Goal: Navigation & Orientation: Find specific page/section

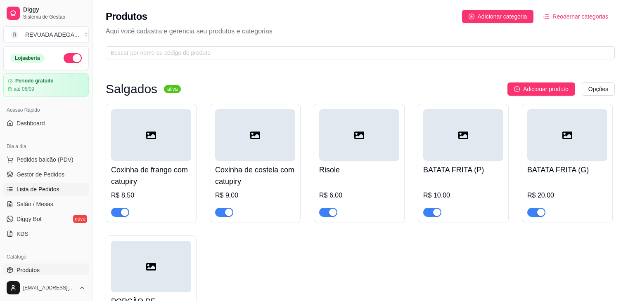
scroll to position [643, 0]
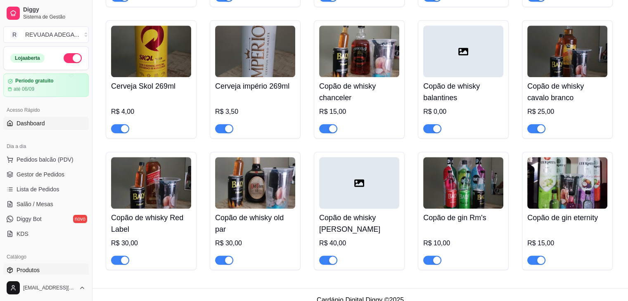
click at [43, 126] on span "Dashboard" at bounding box center [31, 123] width 28 height 8
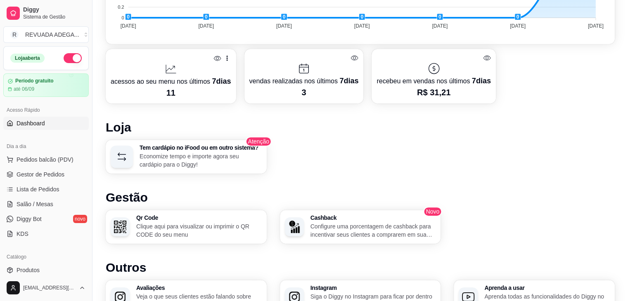
scroll to position [347, 0]
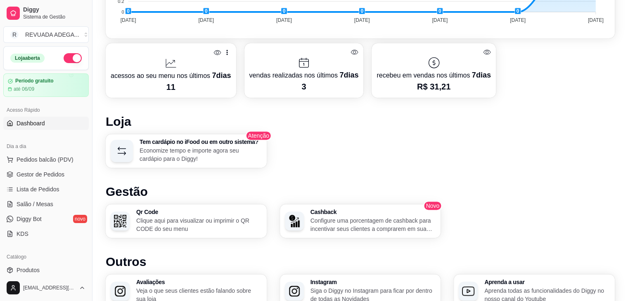
click at [371, 125] on h1 "Loja" at bounding box center [360, 121] width 509 height 15
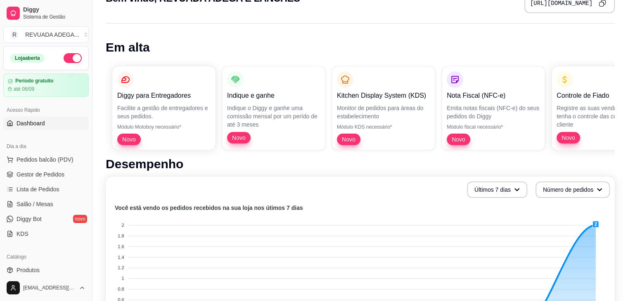
scroll to position [0, 0]
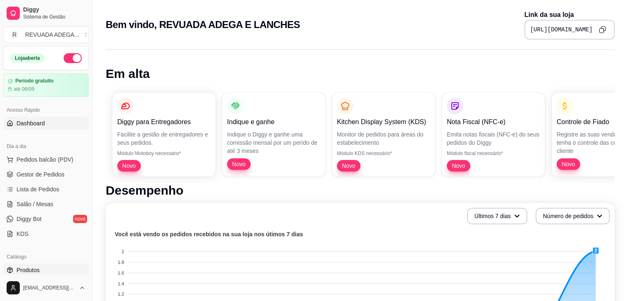
click at [30, 271] on span "Produtos" at bounding box center [28, 270] width 23 height 8
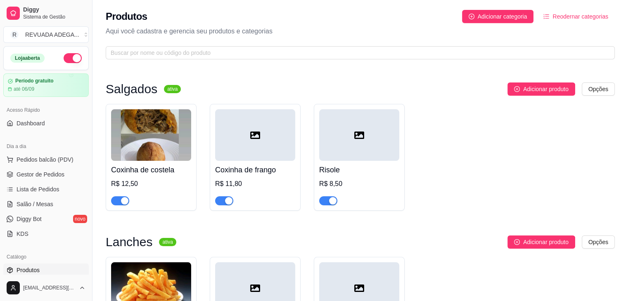
click at [42, 119] on span "Dashboard" at bounding box center [31, 123] width 28 height 8
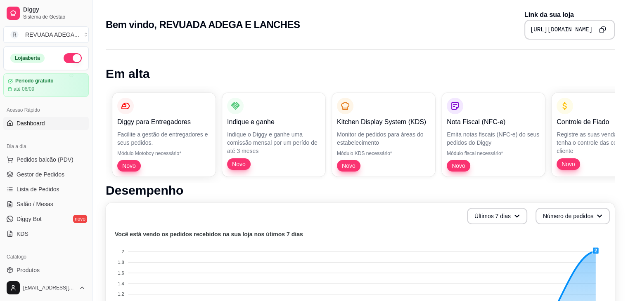
click at [600, 31] on icon "Copy to clipboard" at bounding box center [601, 29] width 7 height 7
click at [42, 175] on span "Gestor de Pedidos" at bounding box center [41, 174] width 48 height 8
